Goal: Information Seeking & Learning: Learn about a topic

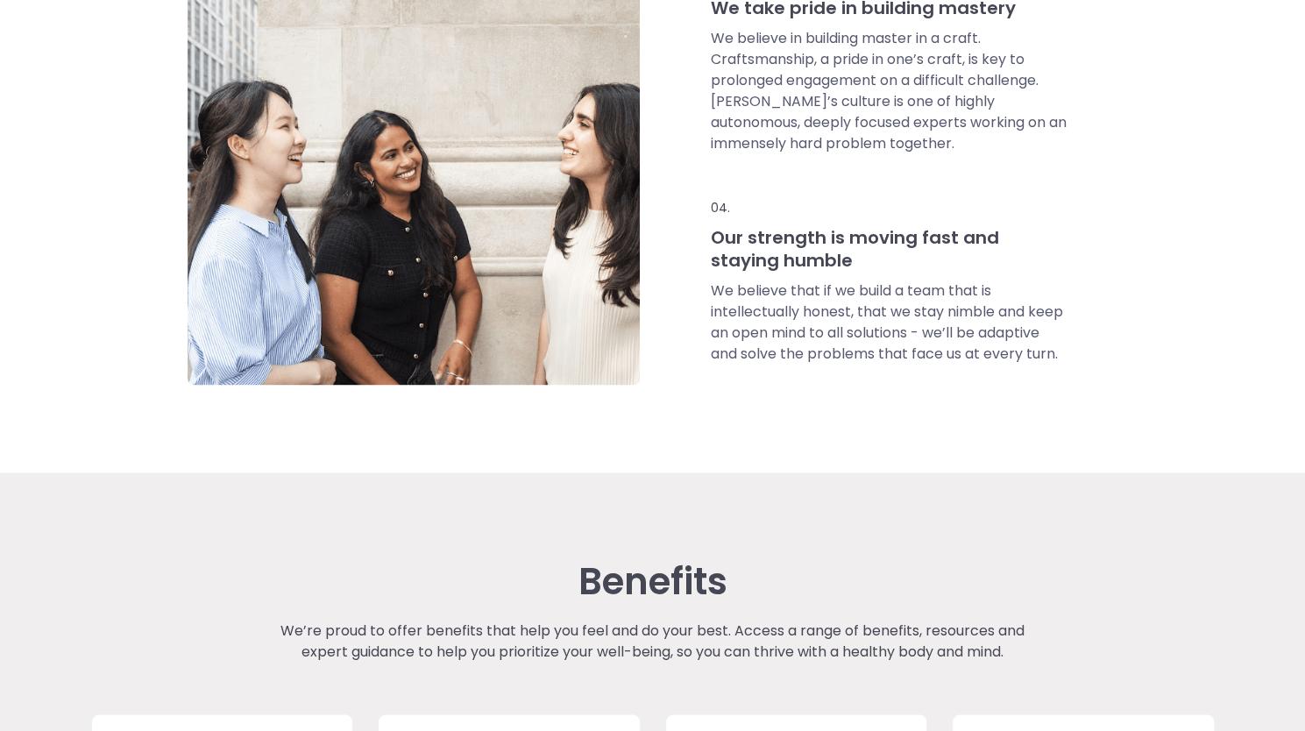
scroll to position [1423, 0]
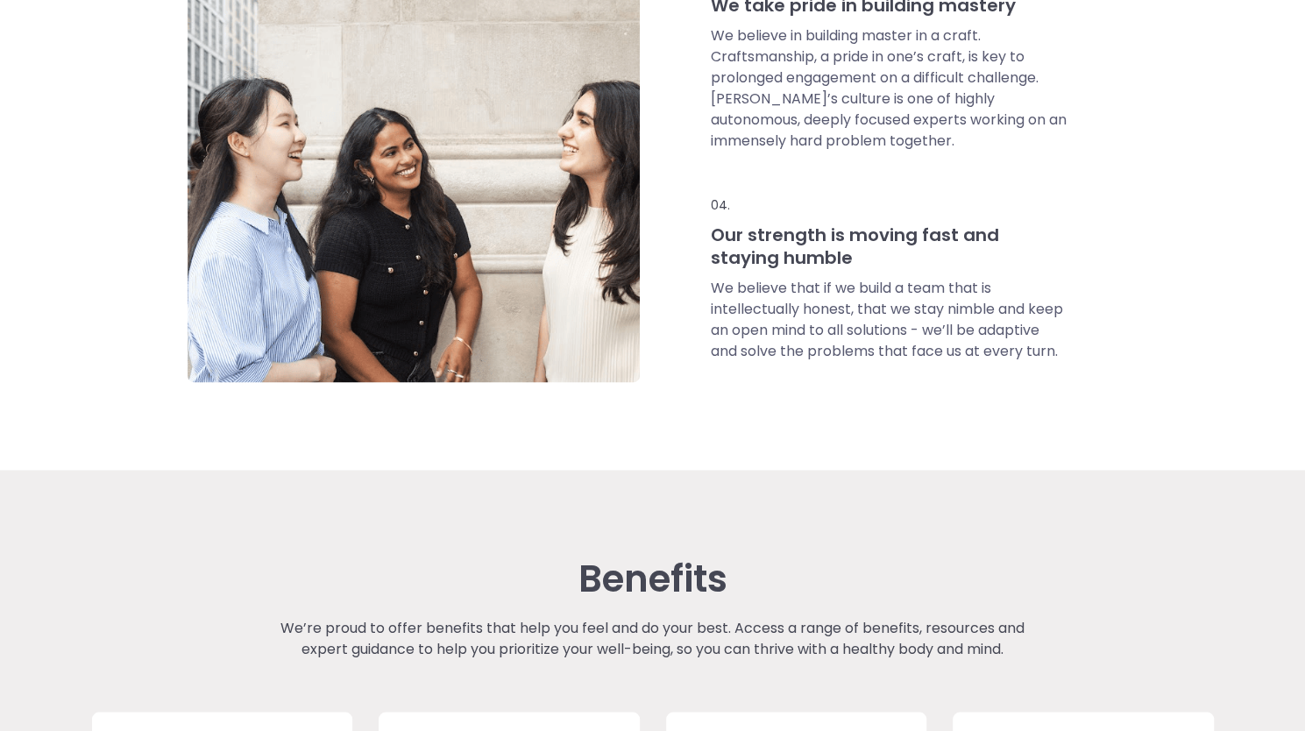
drag, startPoint x: 1290, startPoint y: 382, endPoint x: 1290, endPoint y: 403, distance: 21.0
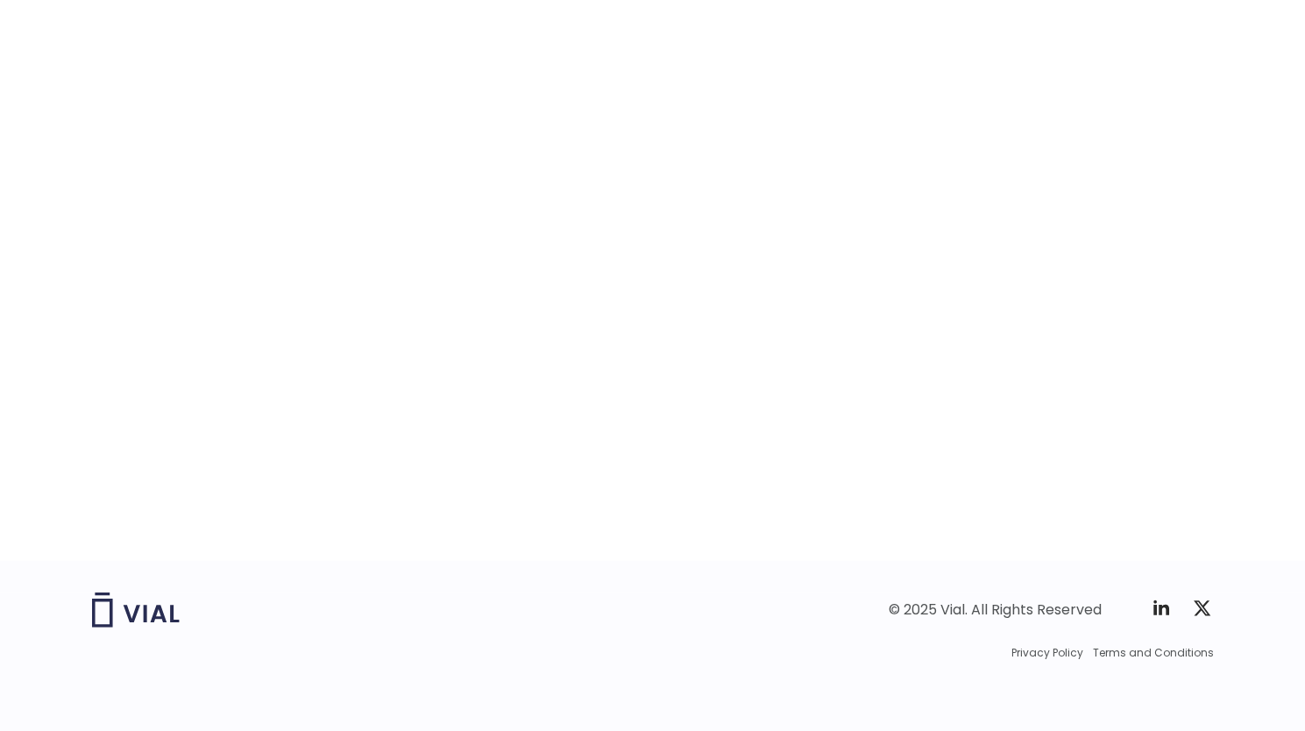
scroll to position [0, 0]
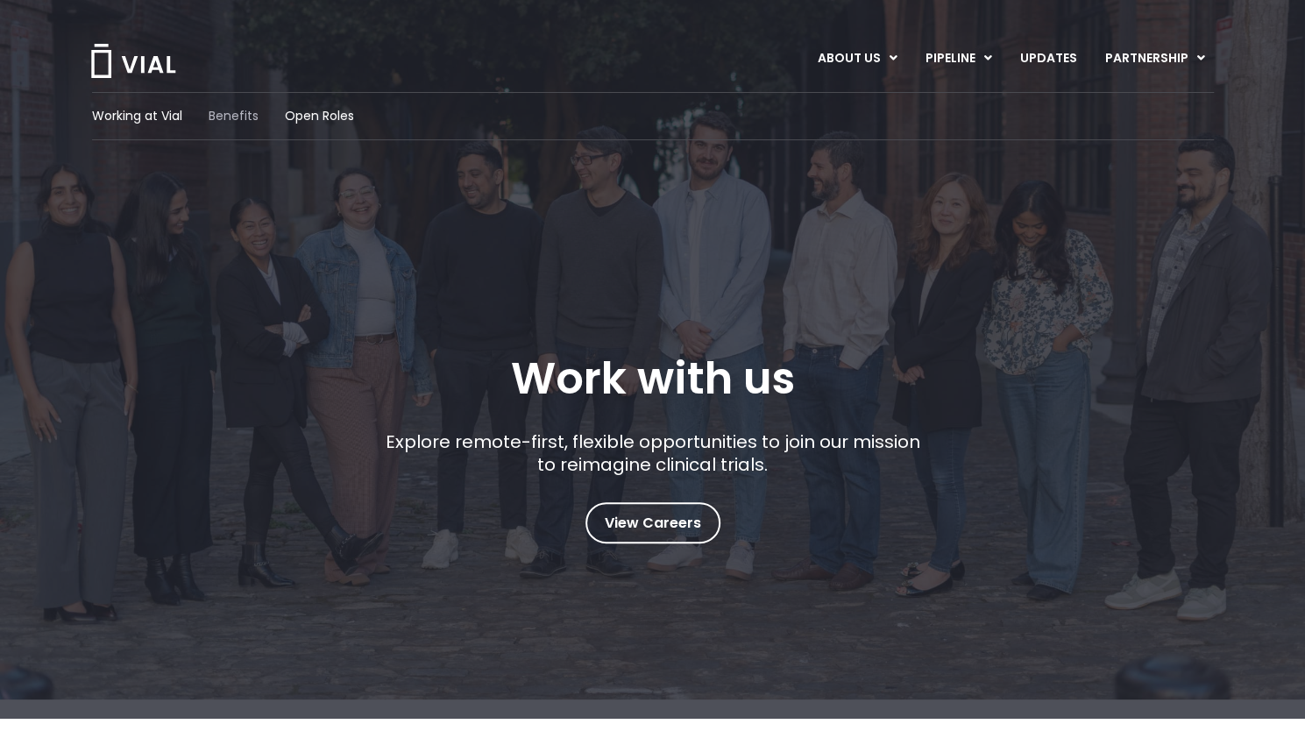
click at [230, 108] on span "Benefits" at bounding box center [234, 116] width 50 height 18
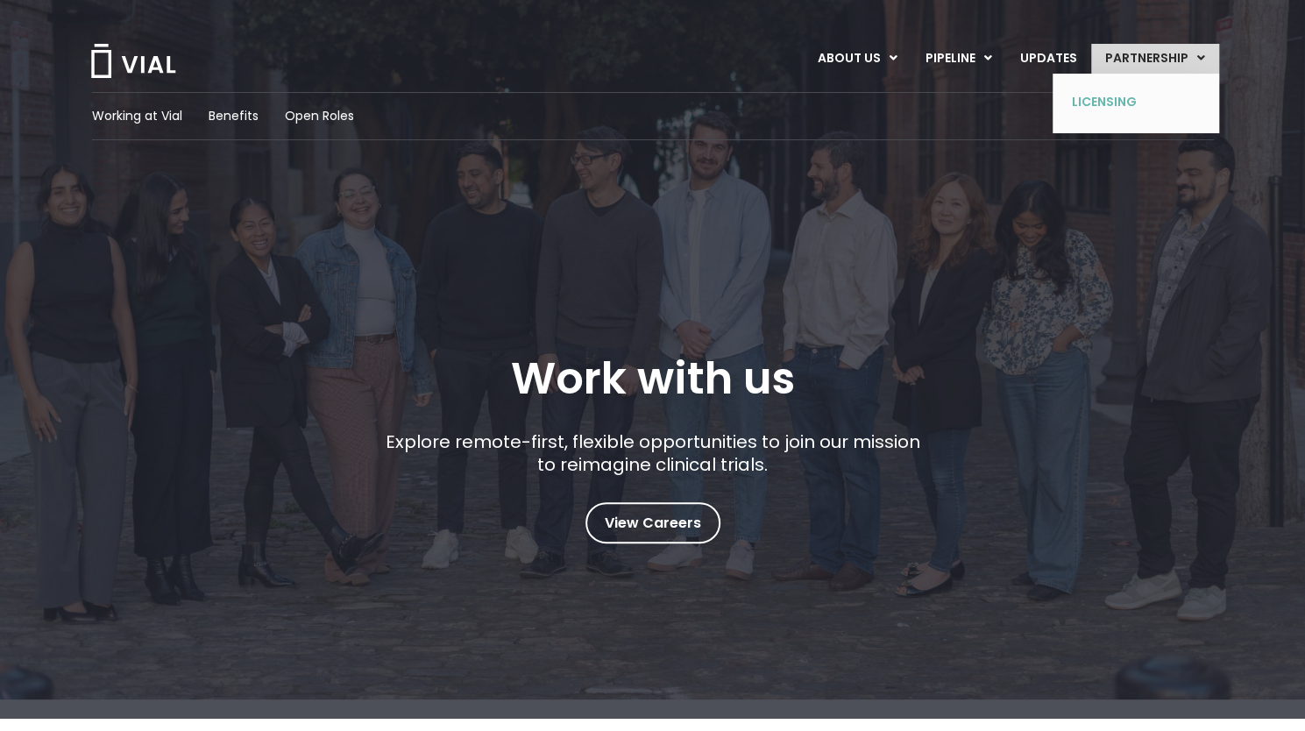
click at [1095, 92] on link "LICENSING" at bounding box center [1123, 103] width 128 height 28
